Goal: Information Seeking & Learning: Learn about a topic

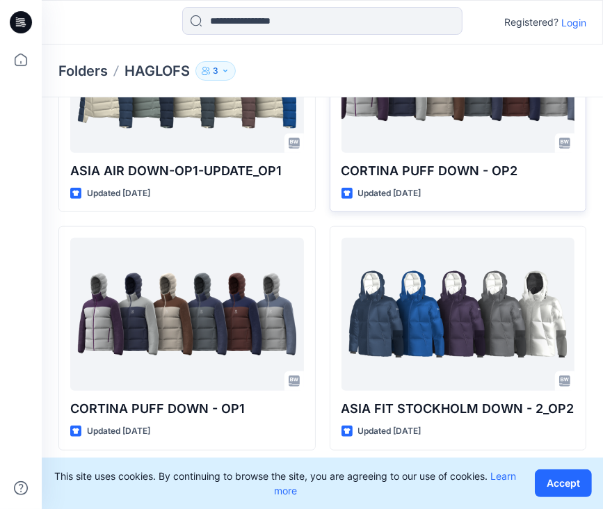
scroll to position [417, 0]
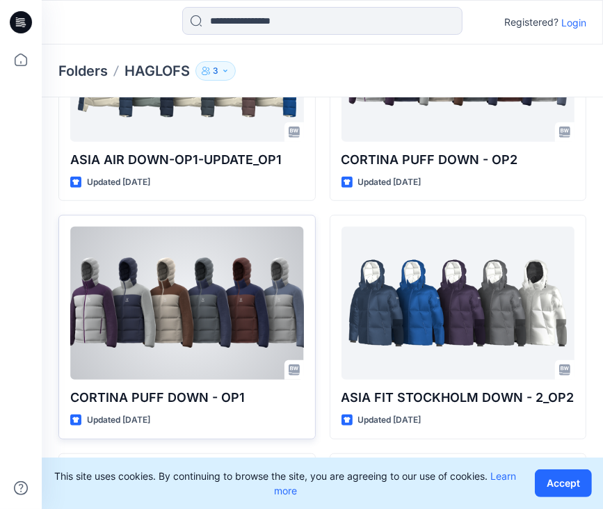
click at [176, 290] on div at bounding box center [187, 303] width 234 height 153
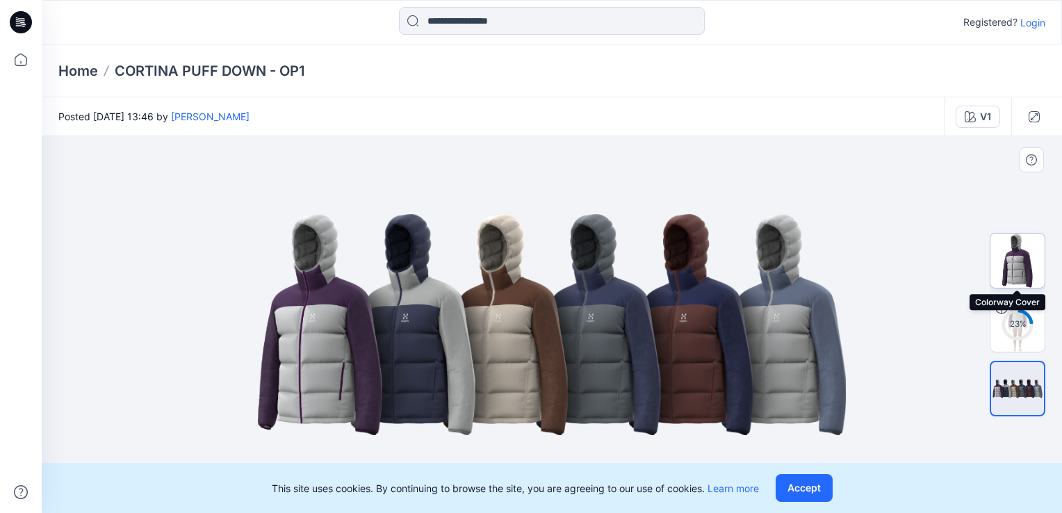
click at [613, 267] on img at bounding box center [1018, 261] width 54 height 54
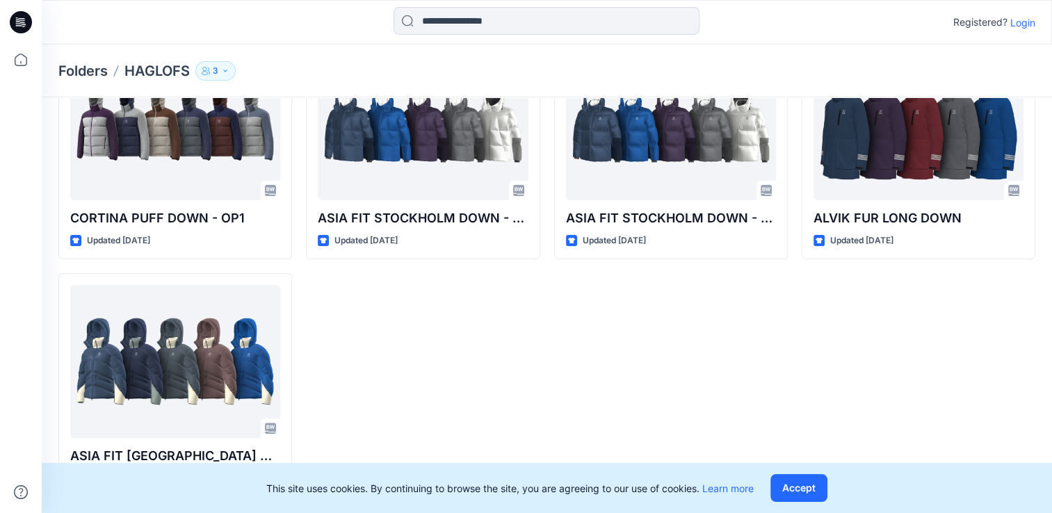
scroll to position [220, 0]
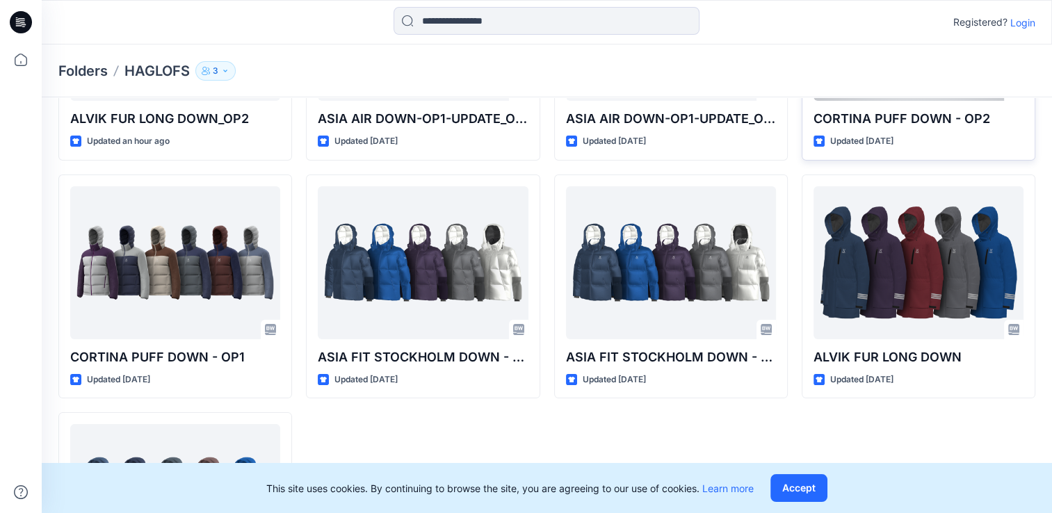
click at [613, 109] on p "CORTINA PUFF DOWN - OP2" at bounding box center [919, 118] width 210 height 19
click at [613, 136] on p "Updated [DATE]" at bounding box center [861, 141] width 63 height 15
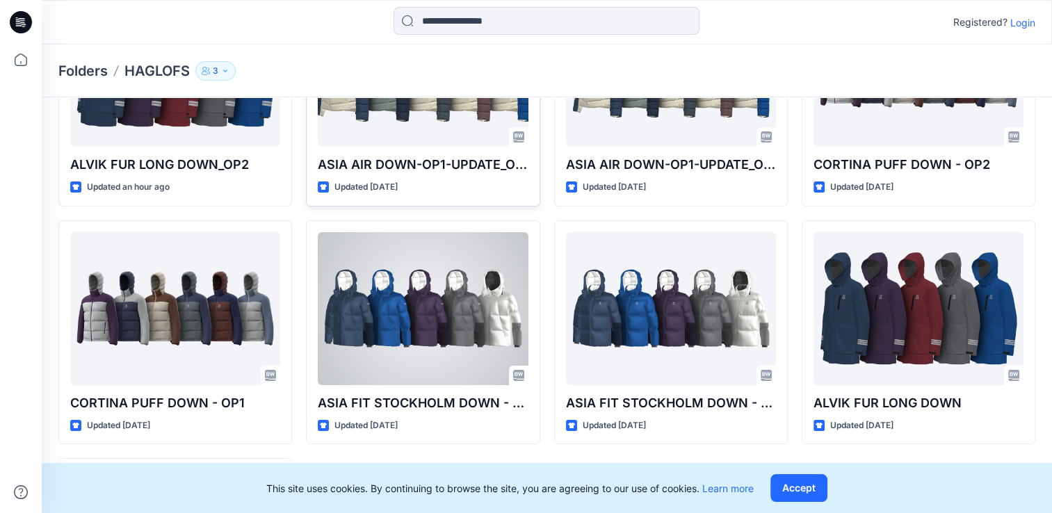
scroll to position [150, 0]
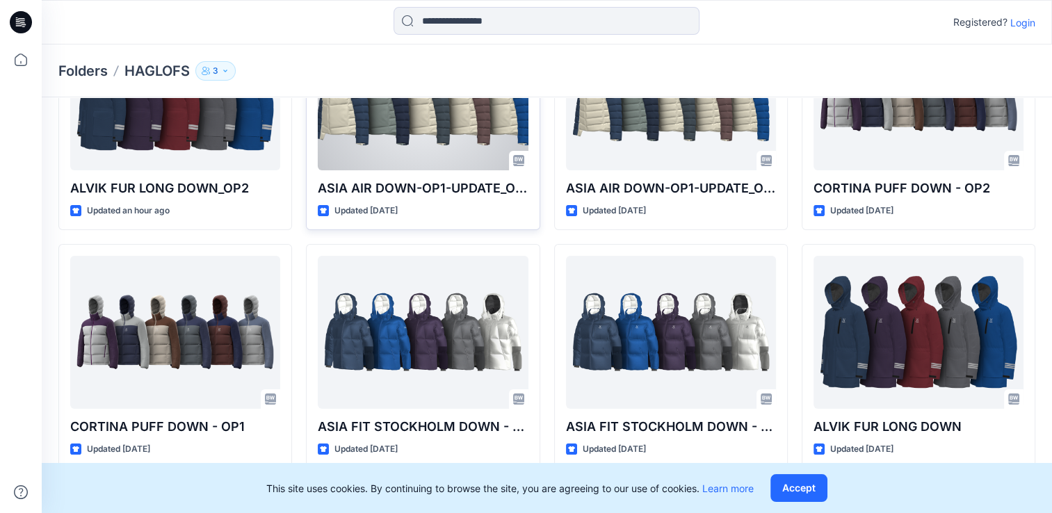
click at [445, 158] on div at bounding box center [423, 93] width 210 height 153
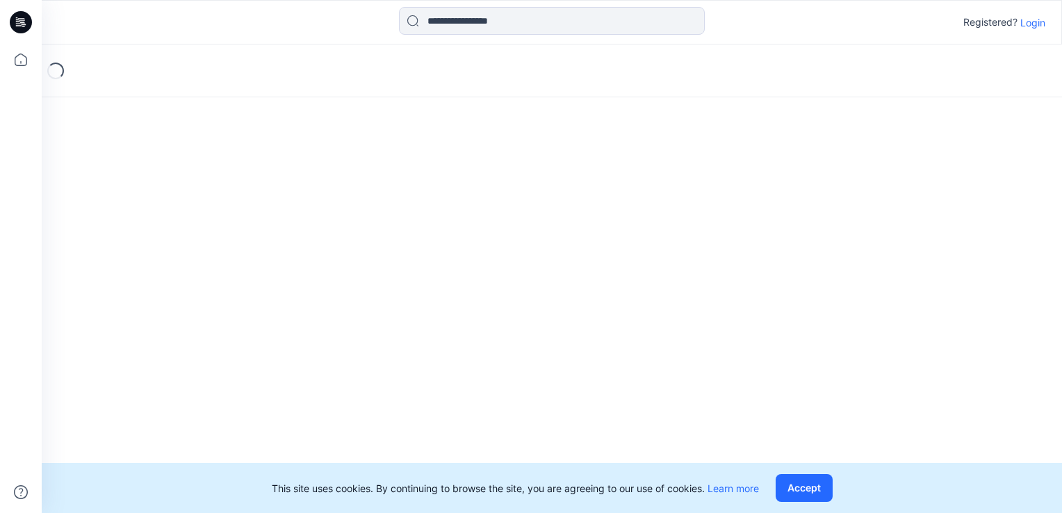
click at [445, 158] on div "Loading..." at bounding box center [552, 278] width 1021 height 469
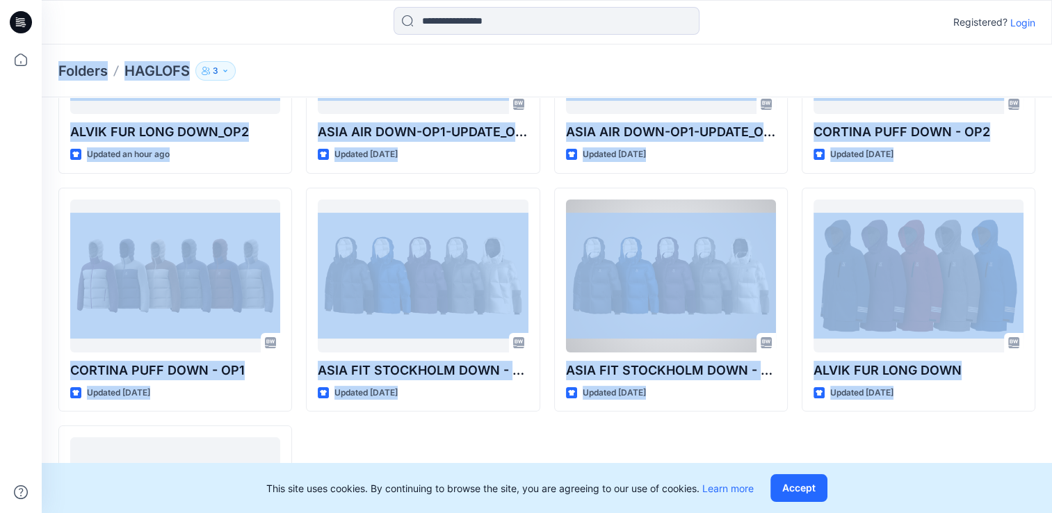
scroll to position [289, 0]
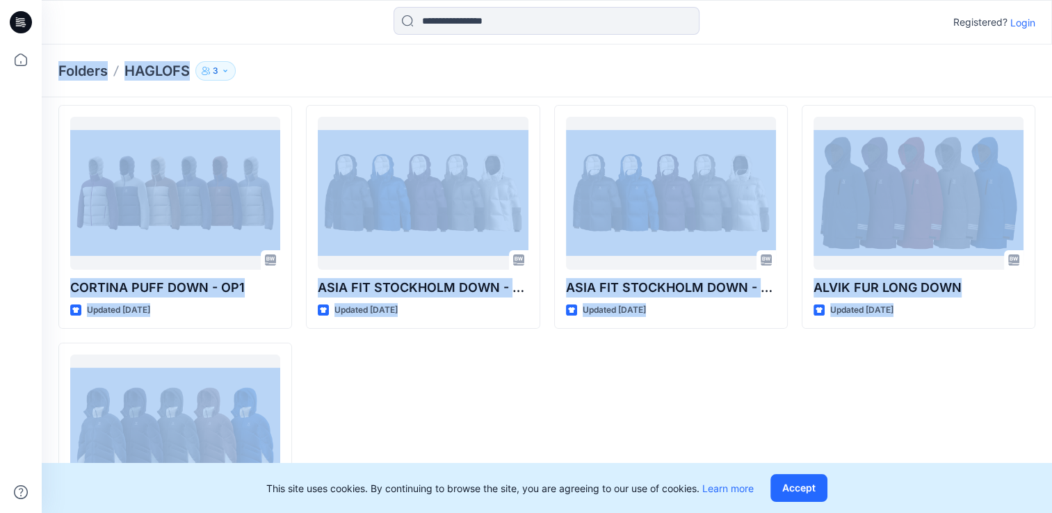
click at [613, 392] on div "CORTINA PUFF DOWN - OP2 Updated [DATE] ALVIK FUR LONG DOWN Updated [DATE]" at bounding box center [919, 217] width 234 height 701
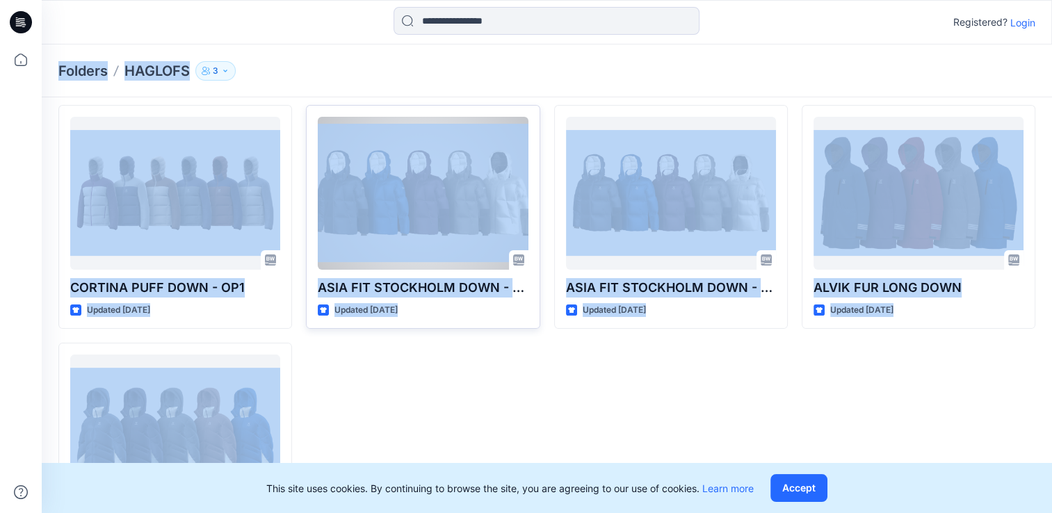
click at [526, 315] on div "Updated [DATE]" at bounding box center [423, 310] width 210 height 15
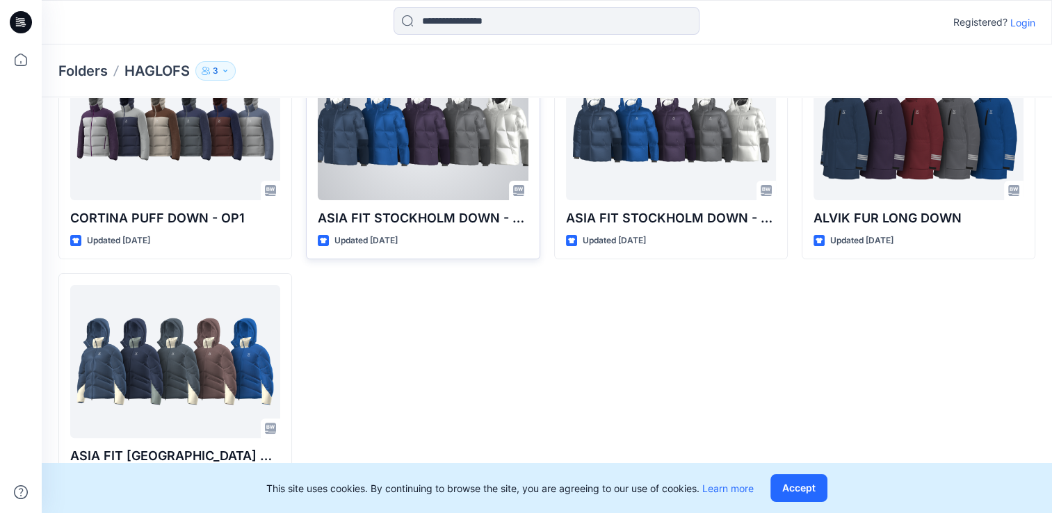
scroll to position [220, 0]
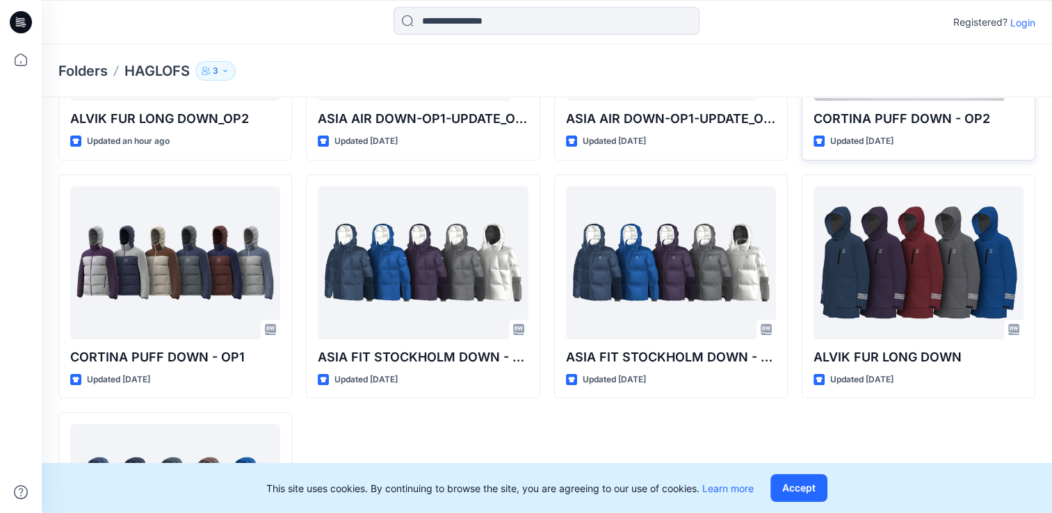
click at [613, 127] on p "CORTINA PUFF DOWN - OP2" at bounding box center [919, 118] width 210 height 19
click at [613, 104] on div "CORTINA PUFF DOWN - OP2 Updated [DATE]" at bounding box center [919, 48] width 234 height 225
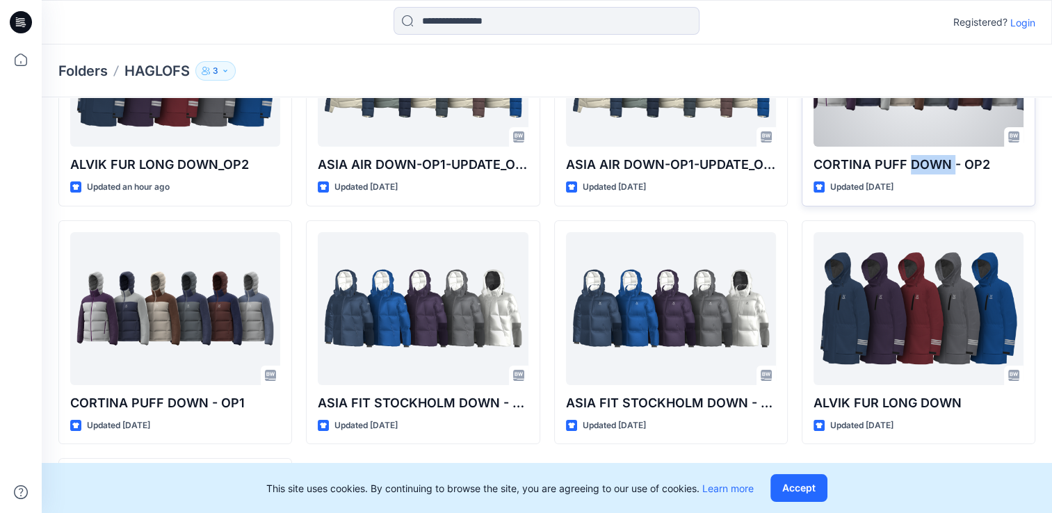
scroll to position [150, 0]
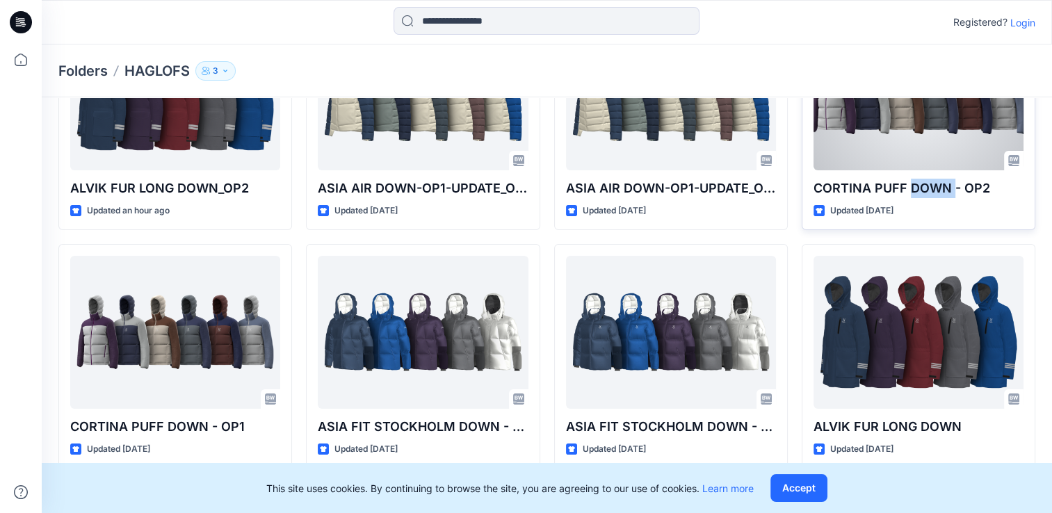
click at [613, 153] on div at bounding box center [919, 93] width 210 height 153
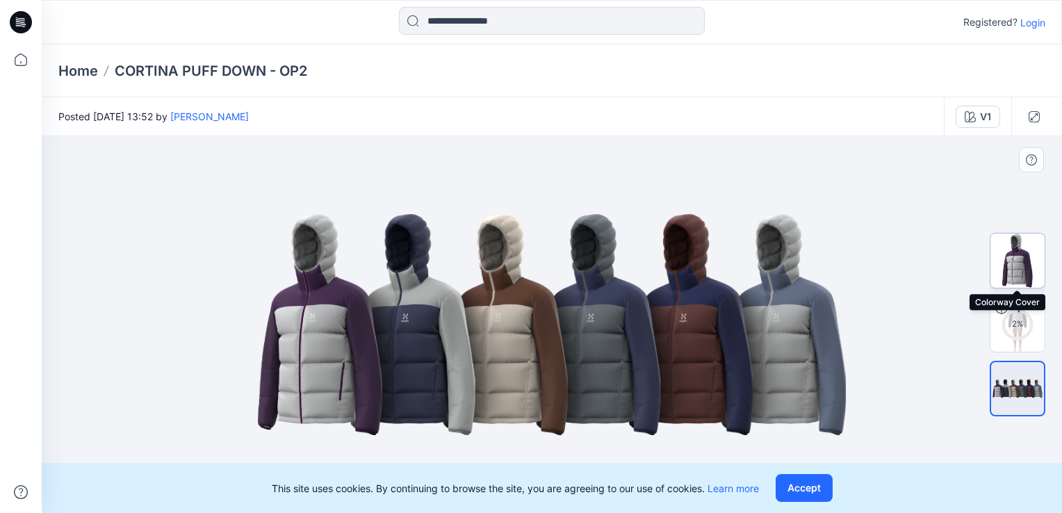
click at [613, 242] on img at bounding box center [1018, 261] width 54 height 54
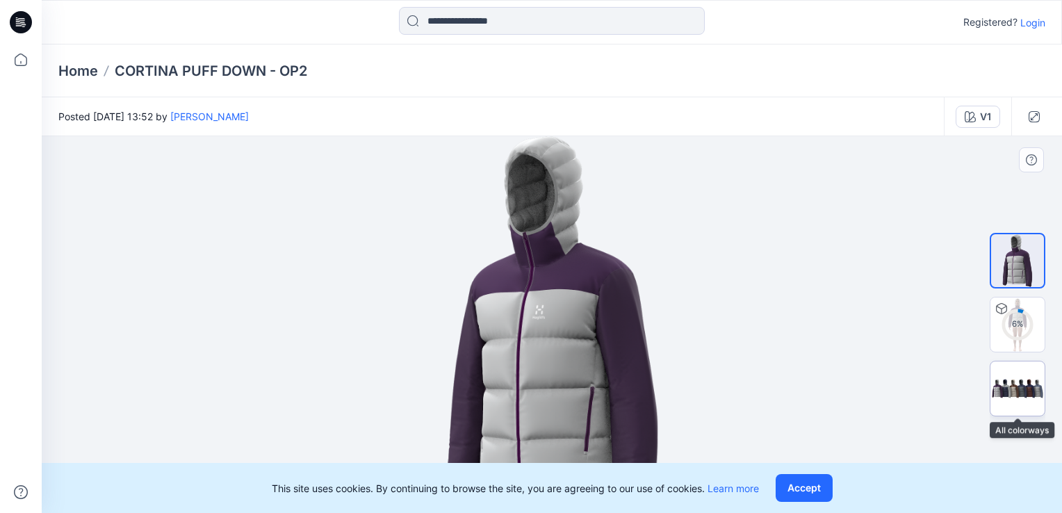
click at [613, 378] on img at bounding box center [1018, 389] width 54 height 33
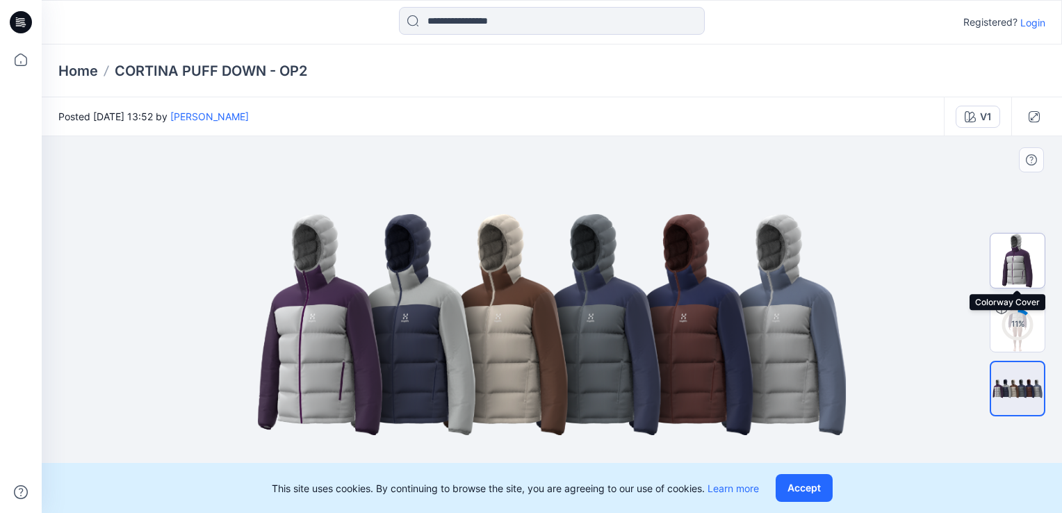
click at [613, 274] on img at bounding box center [1018, 261] width 54 height 54
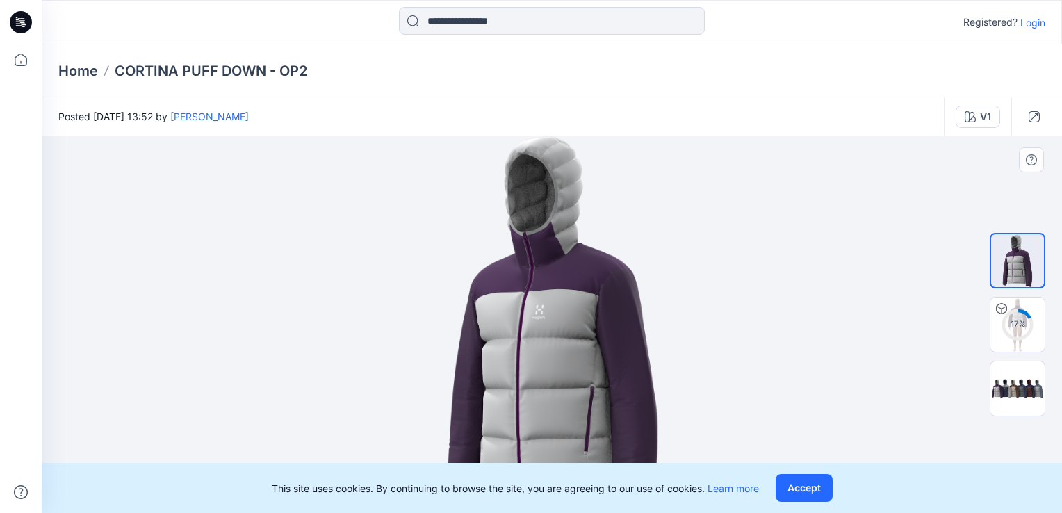
click at [613, 488] on button "Accept" at bounding box center [804, 488] width 57 height 28
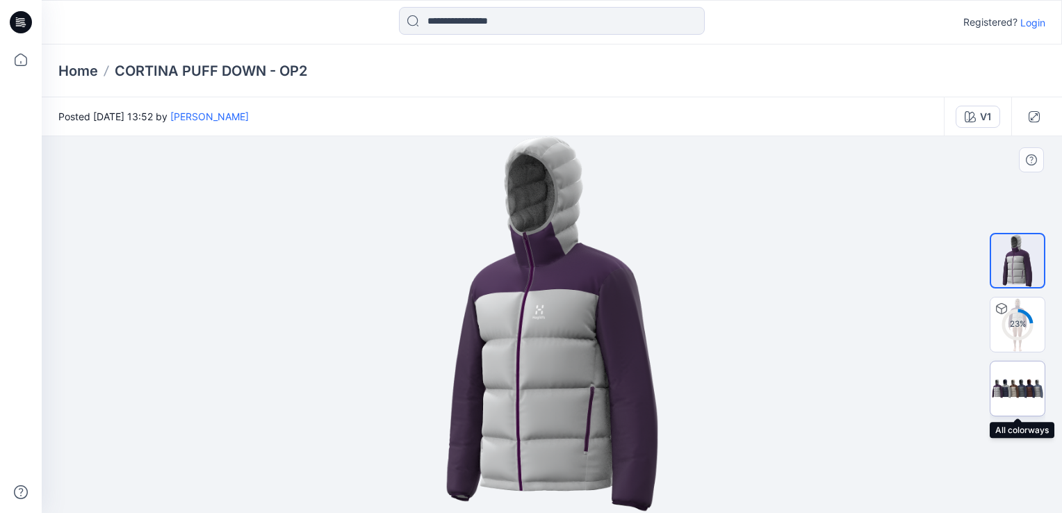
click at [613, 390] on img at bounding box center [1018, 389] width 54 height 33
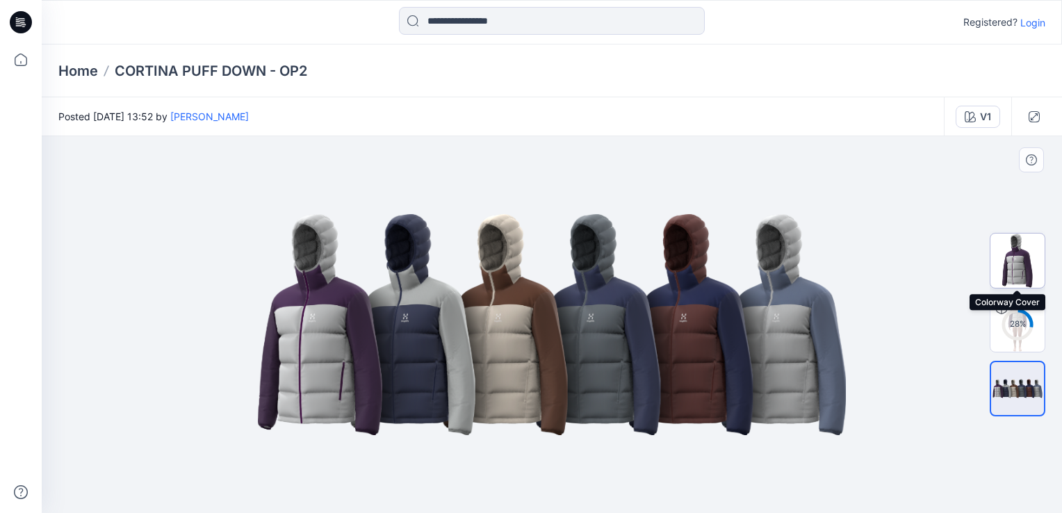
click at [613, 249] on img at bounding box center [1018, 261] width 54 height 54
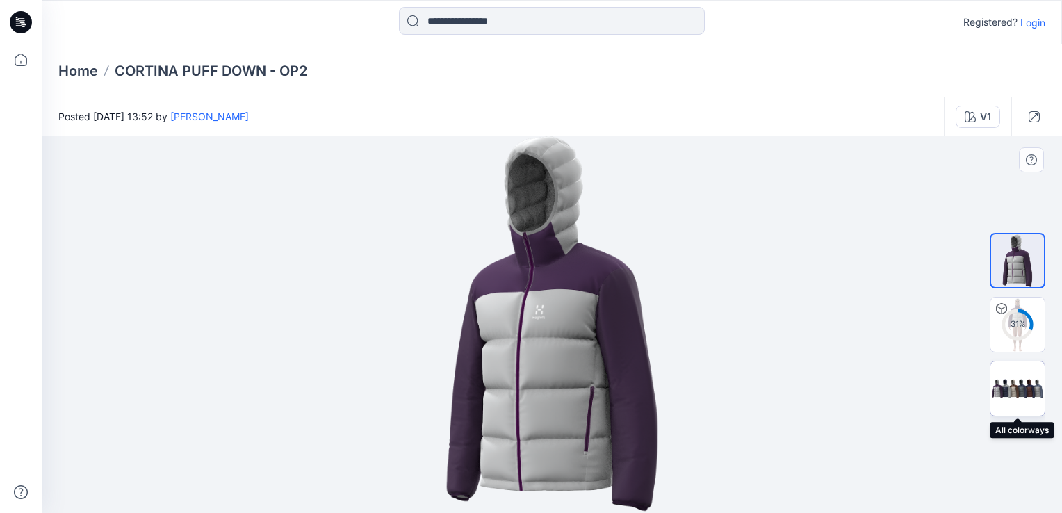
click at [613, 380] on img at bounding box center [1018, 389] width 54 height 33
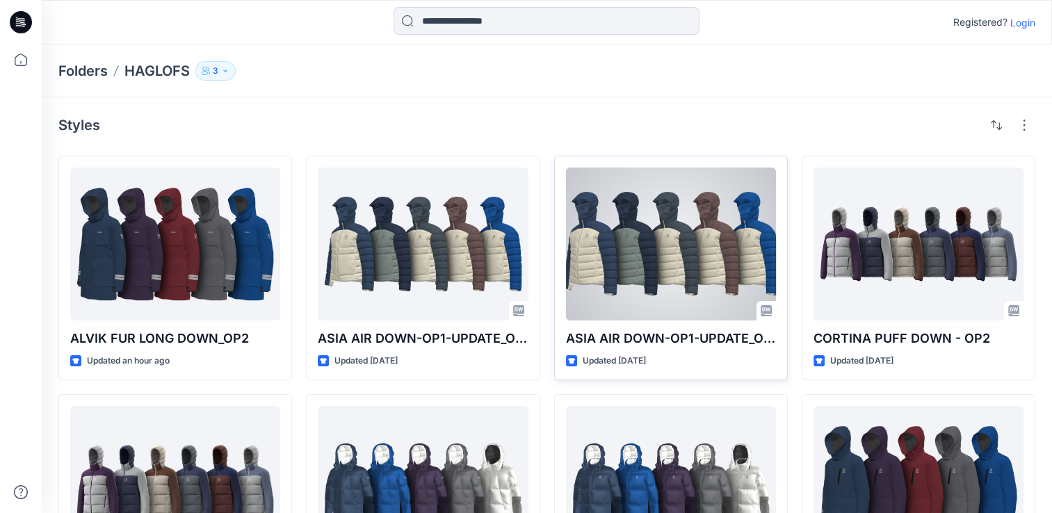
click at [613, 329] on p "ASIA AIR DOWN-OP1-UPDATE_OP1" at bounding box center [671, 338] width 210 height 19
click at [613, 252] on div at bounding box center [671, 244] width 210 height 153
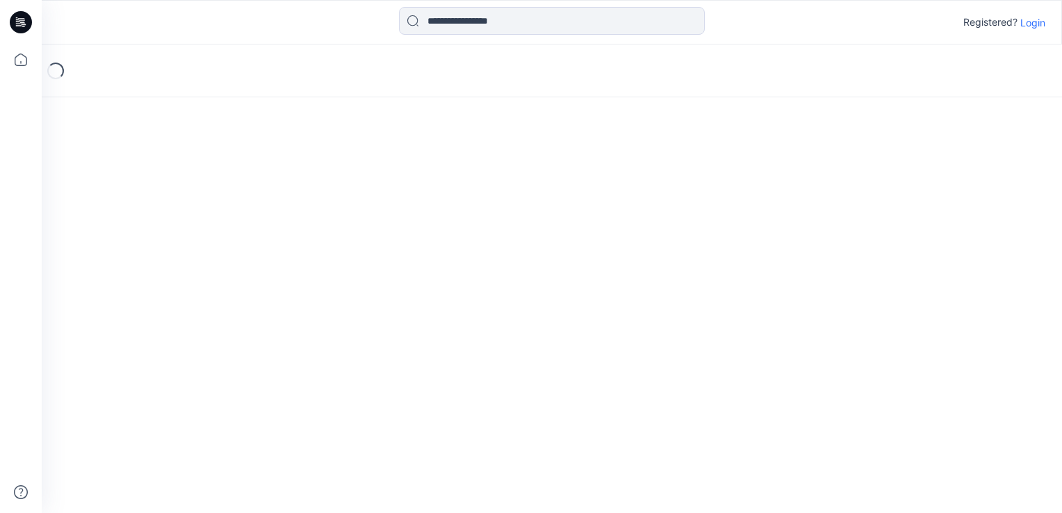
click at [613, 252] on div "Loading..." at bounding box center [552, 278] width 1021 height 469
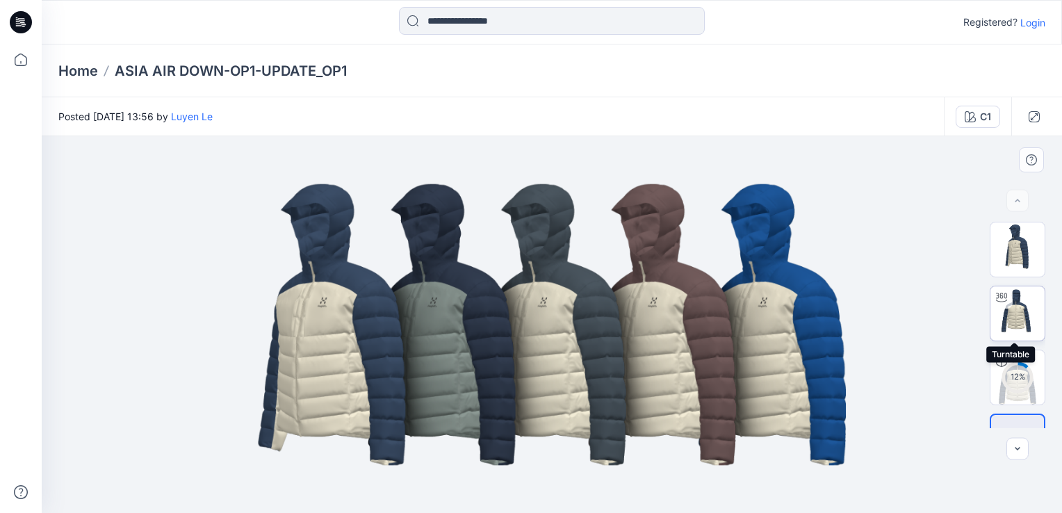
click at [613, 313] on img at bounding box center [1018, 313] width 54 height 54
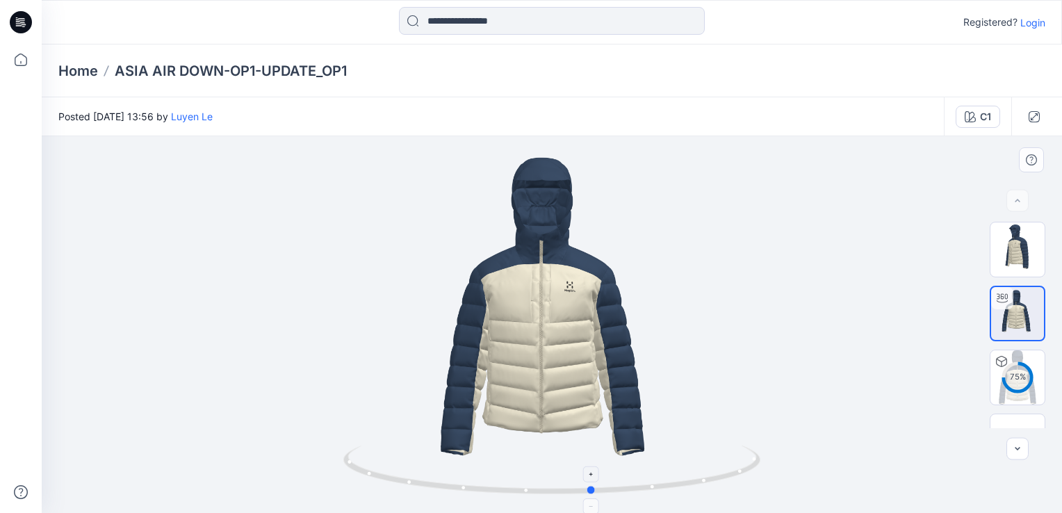
drag, startPoint x: 551, startPoint y: 494, endPoint x: 592, endPoint y: 506, distance: 42.9
click at [592, 498] on icon at bounding box center [553, 472] width 421 height 52
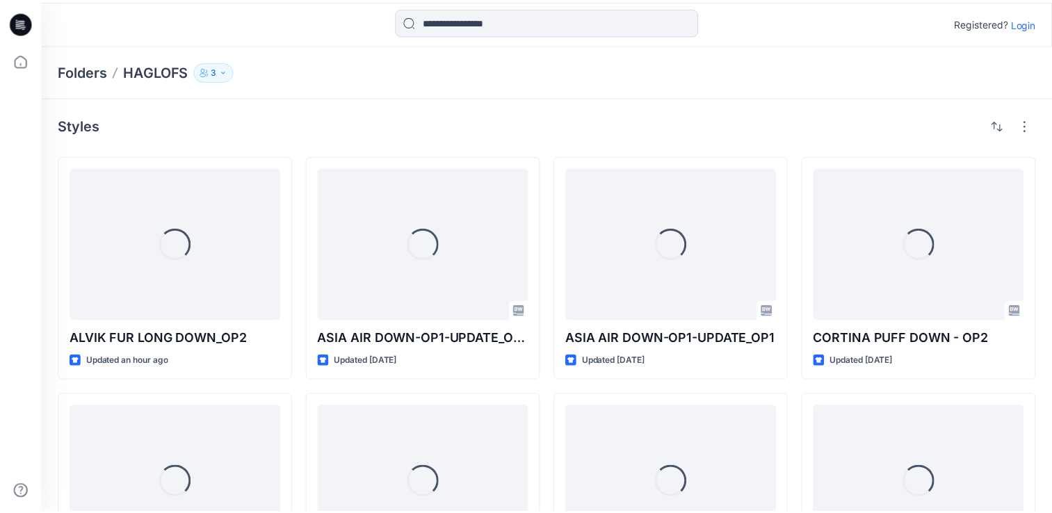
scroll to position [150, 0]
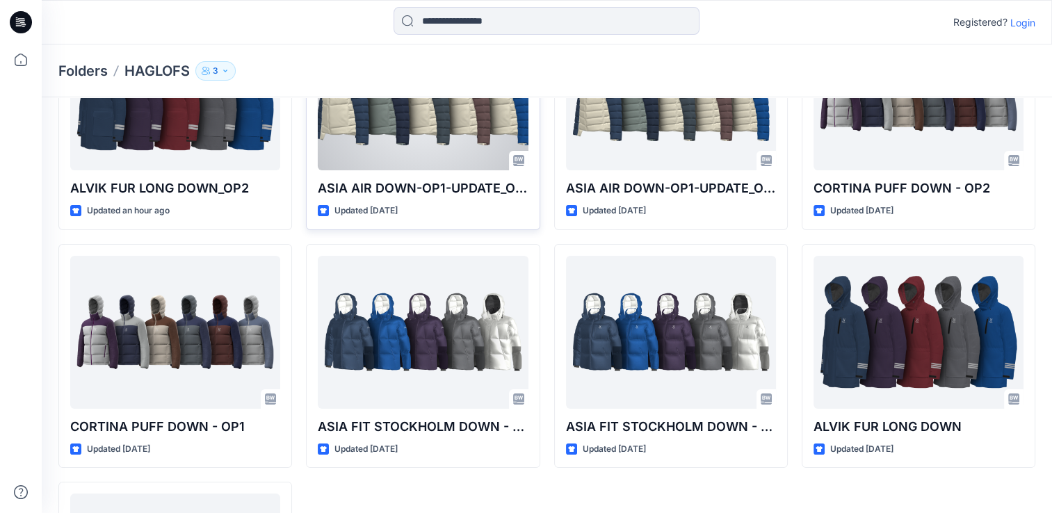
click at [415, 171] on div "ASIA AIR DOWN-OP1-UPDATE_OP2 Updated [DATE]" at bounding box center [423, 118] width 234 height 225
click at [432, 144] on div at bounding box center [423, 93] width 210 height 153
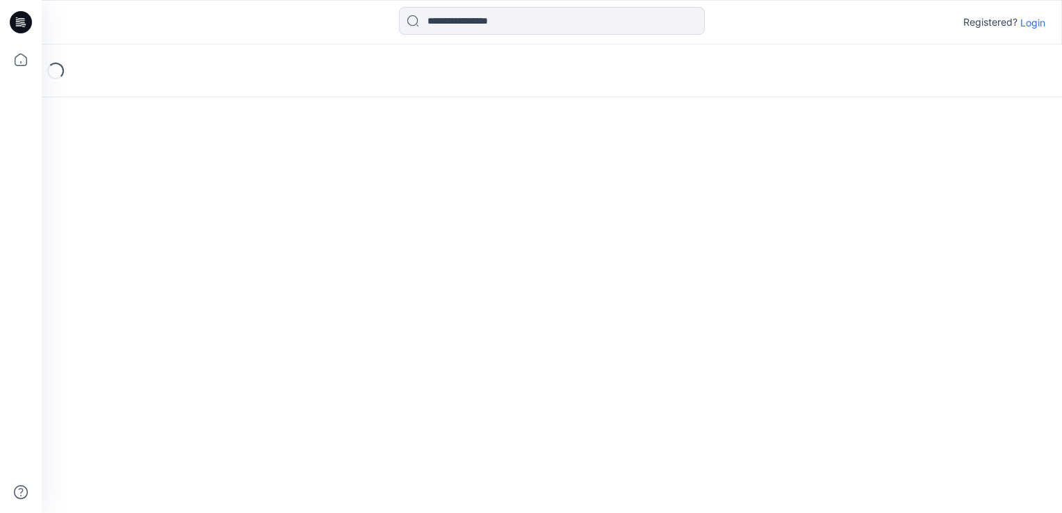
click at [432, 144] on div "Loading..." at bounding box center [552, 278] width 1021 height 469
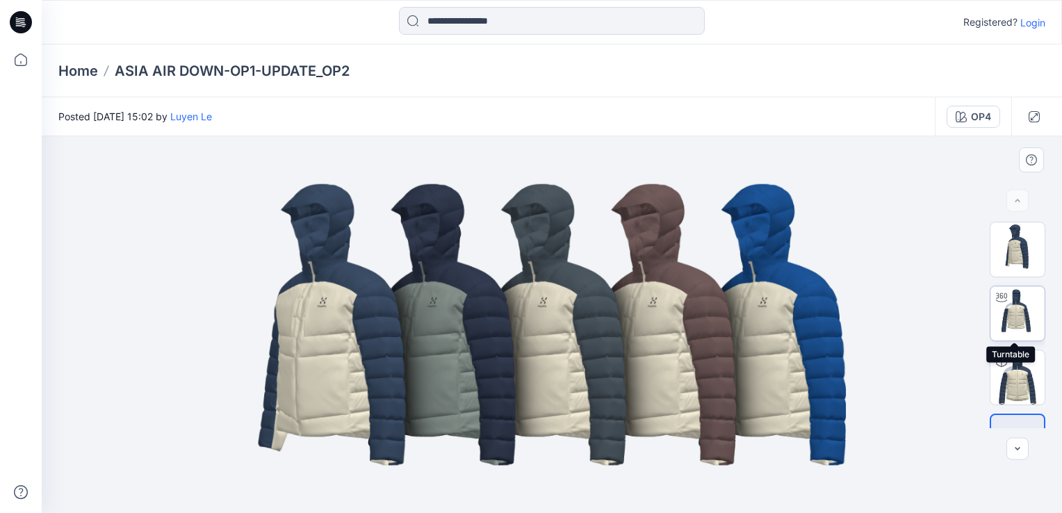
click at [613, 313] on img at bounding box center [1018, 313] width 54 height 54
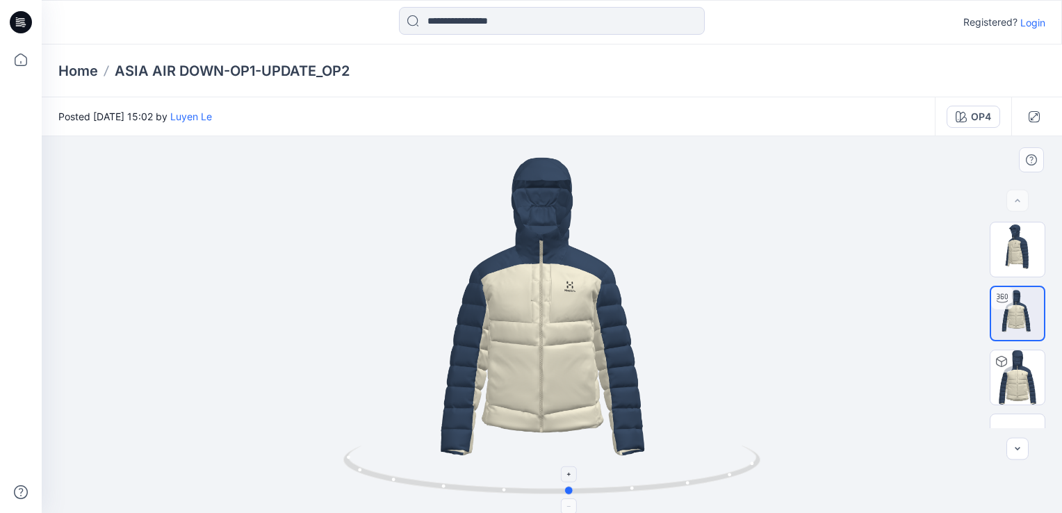
drag, startPoint x: 551, startPoint y: 493, endPoint x: 569, endPoint y: 505, distance: 22.0
click at [569, 498] on icon at bounding box center [553, 472] width 421 height 52
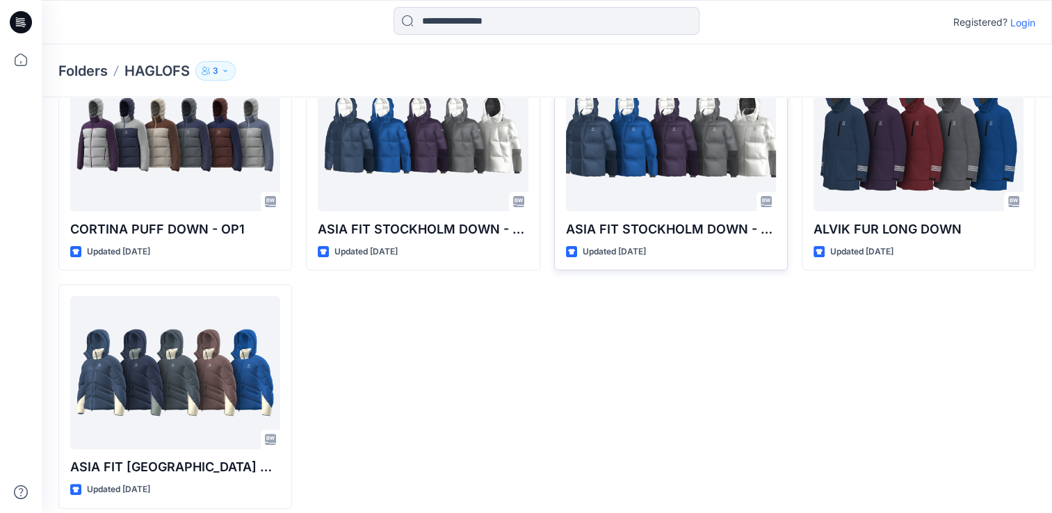
scroll to position [359, 0]
